Goal: Information Seeking & Learning: Learn about a topic

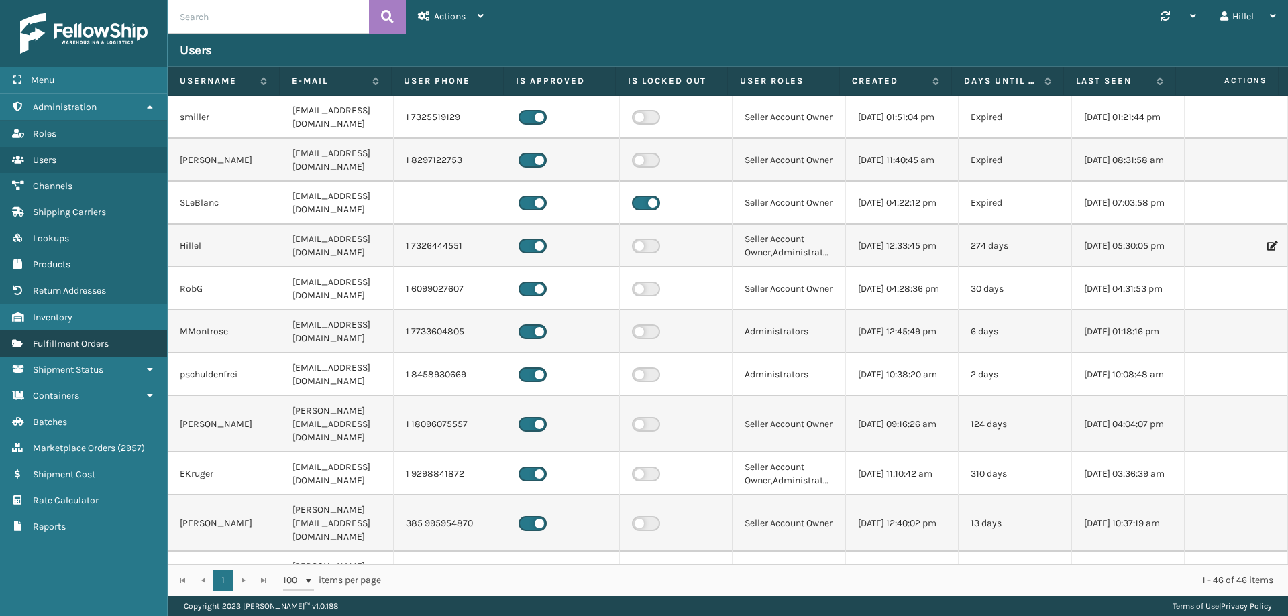
click at [103, 356] on link "Fulfillment Orders" at bounding box center [83, 344] width 167 height 26
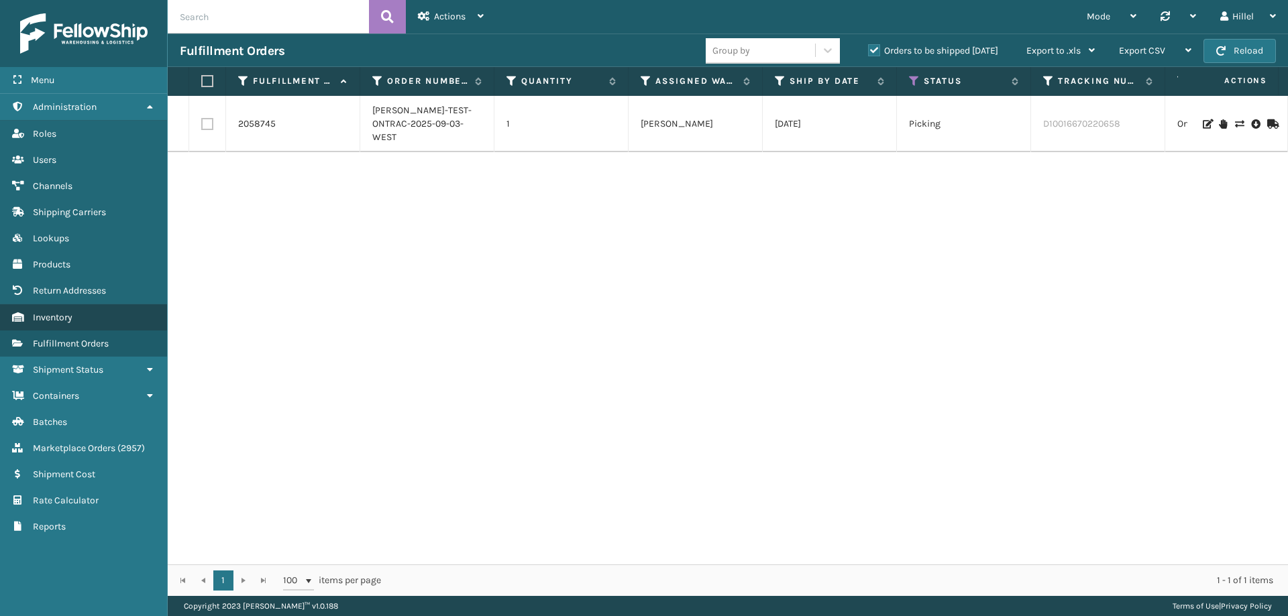
click at [53, 318] on span "Inventory" at bounding box center [53, 317] width 40 height 11
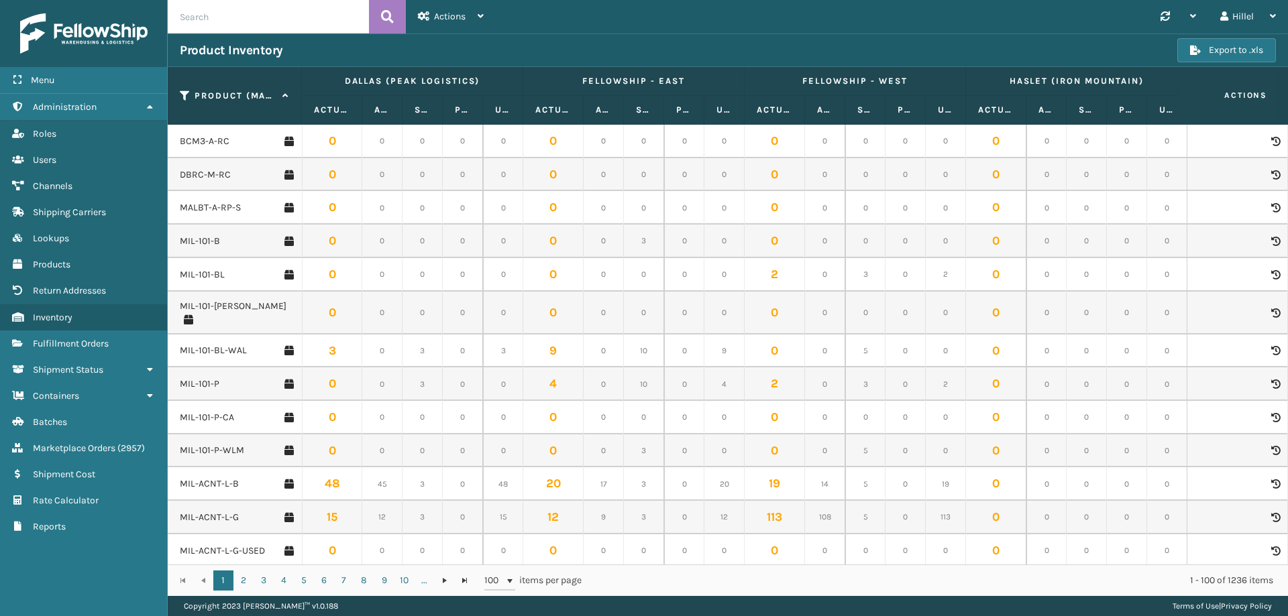
click at [266, 13] on input "text" at bounding box center [268, 17] width 201 height 34
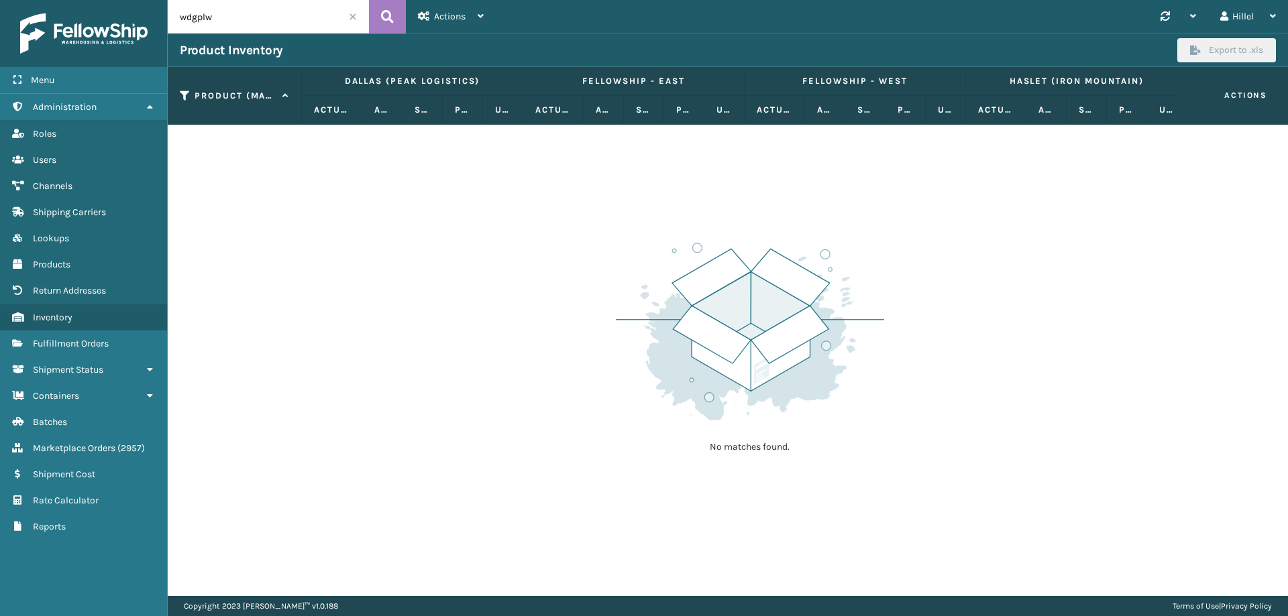
type input "wdgplw"
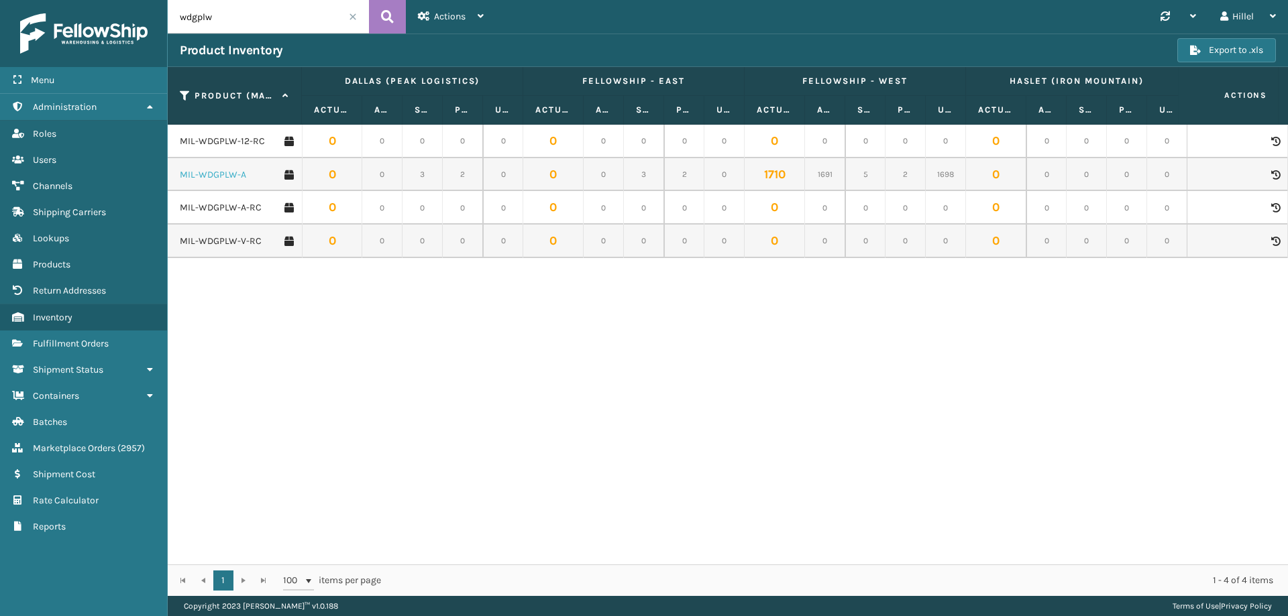
click at [210, 176] on link "MIL-WDGPLW-A" at bounding box center [213, 174] width 66 height 13
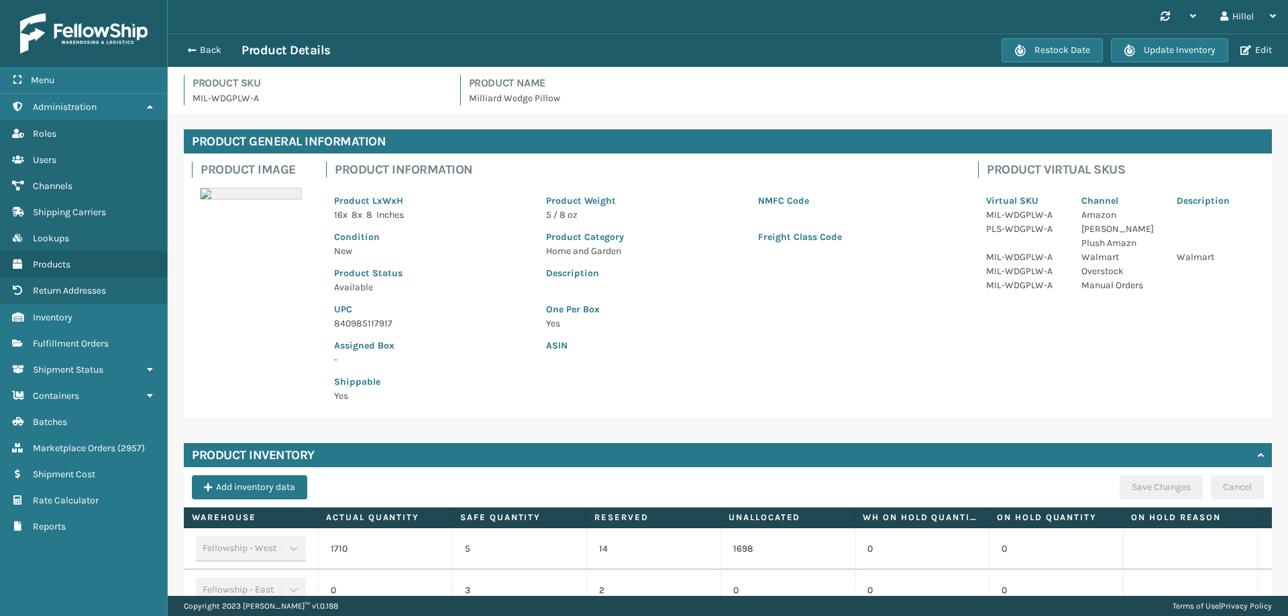
scroll to position [165, 0]
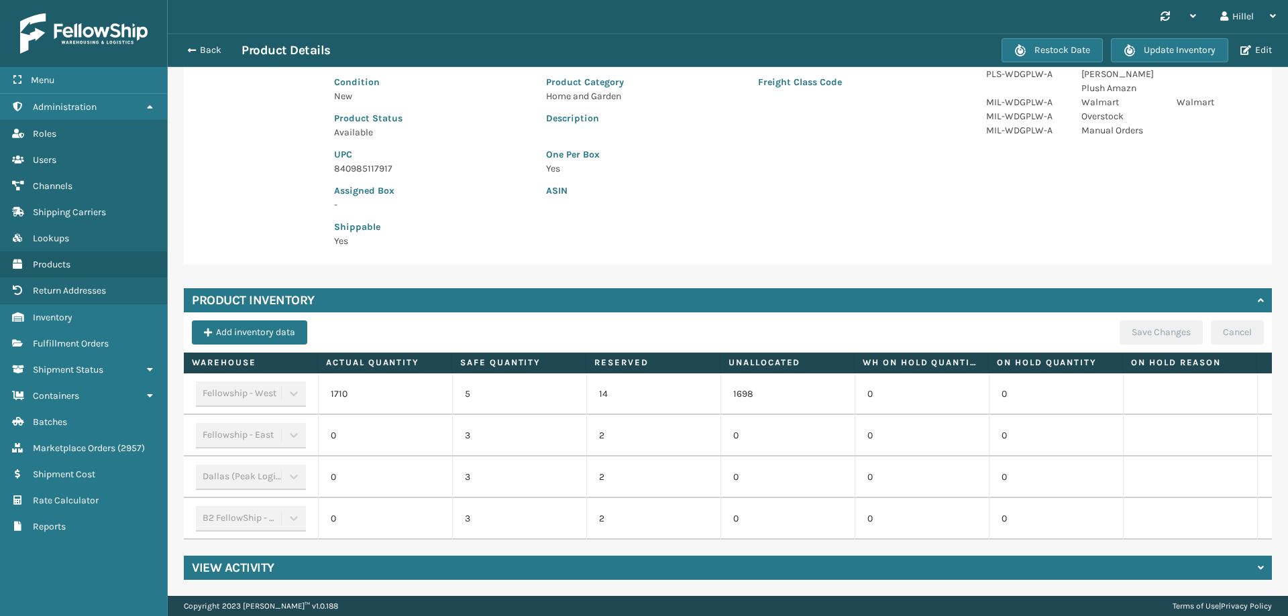
click at [1037, 168] on div "Product Image Product Information Product LxWxH 16 x 8 x 8 Inches Product Weigh…" at bounding box center [728, 132] width 1088 height 266
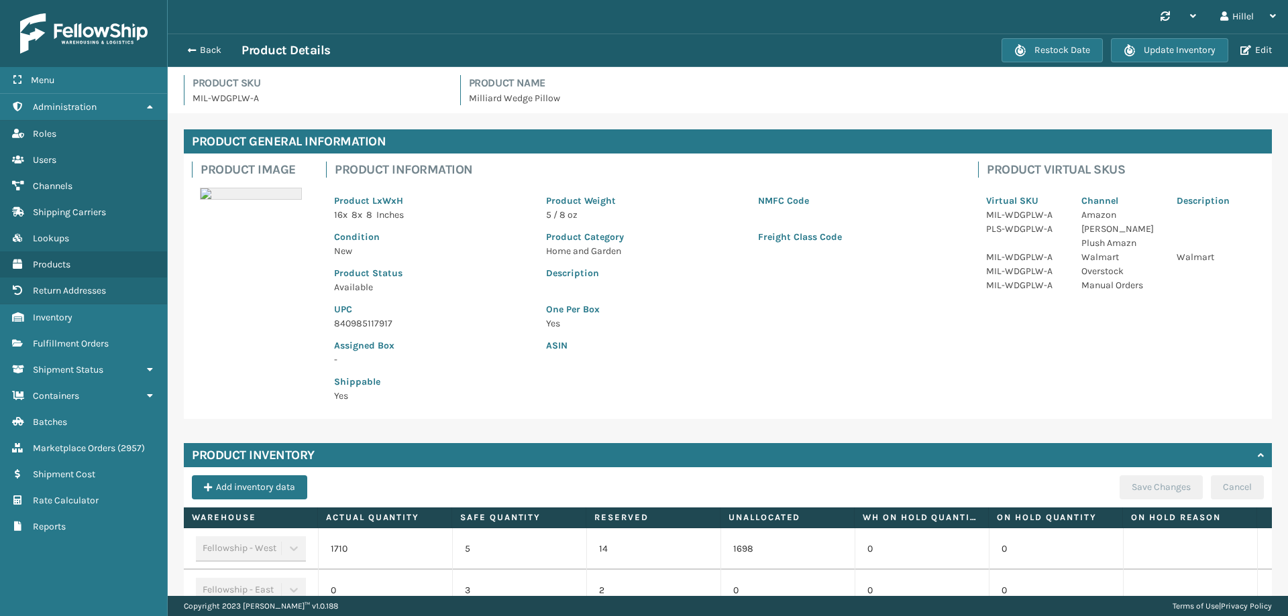
scroll to position [67, 0]
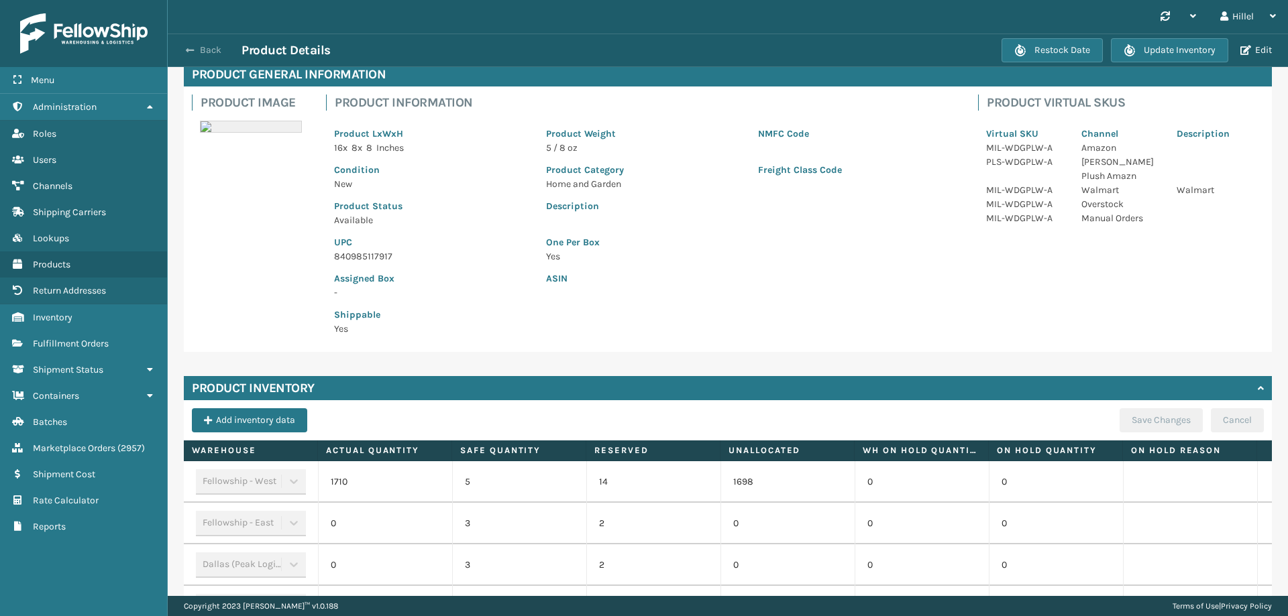
click at [190, 48] on span "button" at bounding box center [190, 50] width 8 height 9
